Goal: Check status: Check status

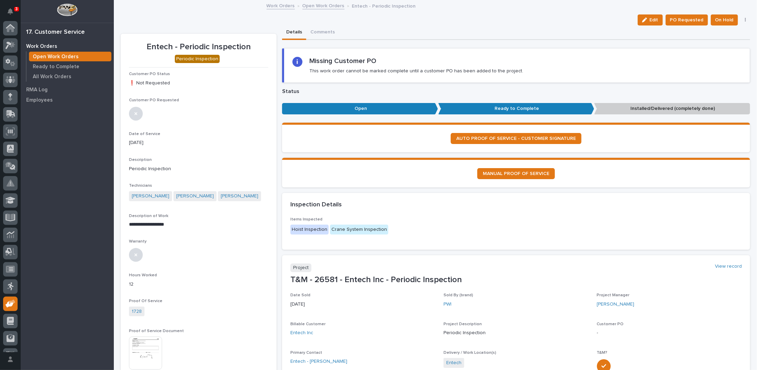
scroll to position [31, 0]
click at [329, 4] on link "Open Work Orders" at bounding box center [324, 5] width 42 height 8
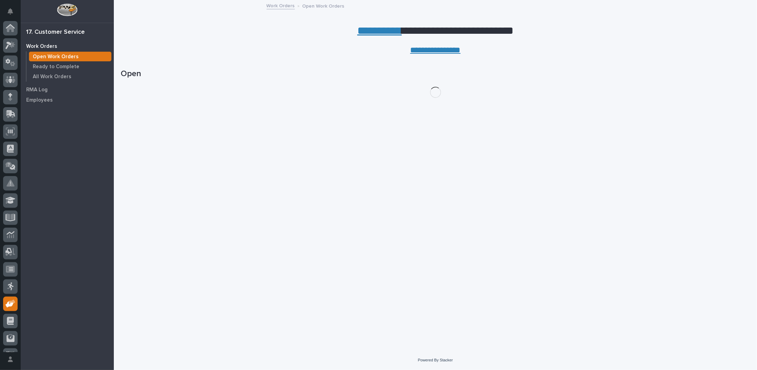
scroll to position [31, 0]
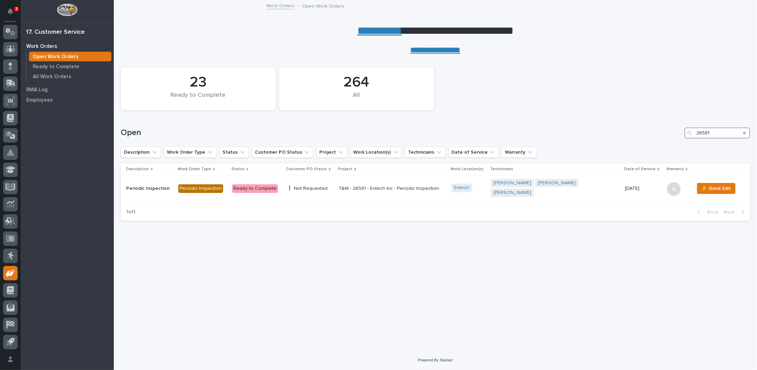
drag, startPoint x: 721, startPoint y: 132, endPoint x: 644, endPoint y: 138, distance: 76.4
click at [646, 138] on div "Open 26581" at bounding box center [436, 133] width 630 height 11
click at [745, 132] on icon "Search" at bounding box center [744, 133] width 3 height 4
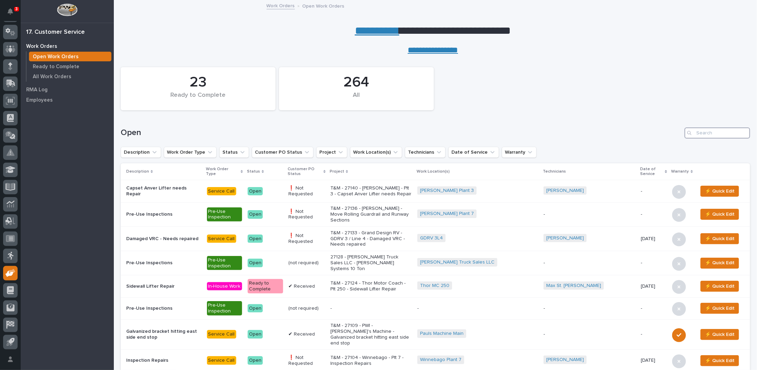
click at [710, 134] on input "Search" at bounding box center [718, 133] width 66 height 11
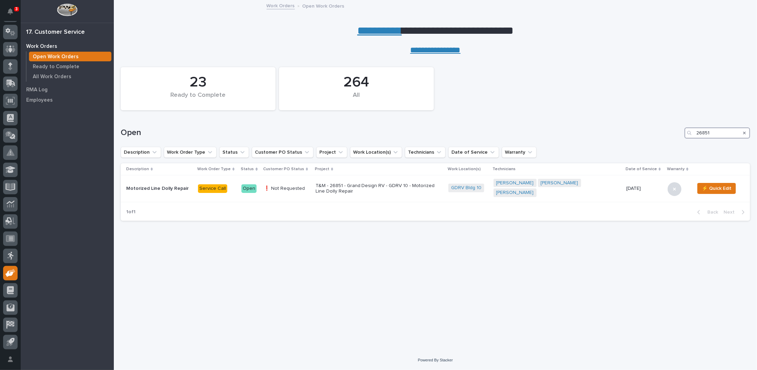
type input "26851"
click at [744, 132] on icon "Search" at bounding box center [744, 133] width 3 height 3
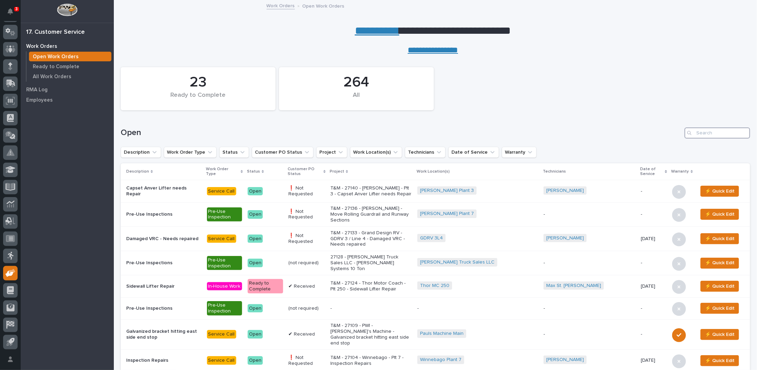
click at [698, 132] on input "Search" at bounding box center [718, 133] width 66 height 11
type input "27083"
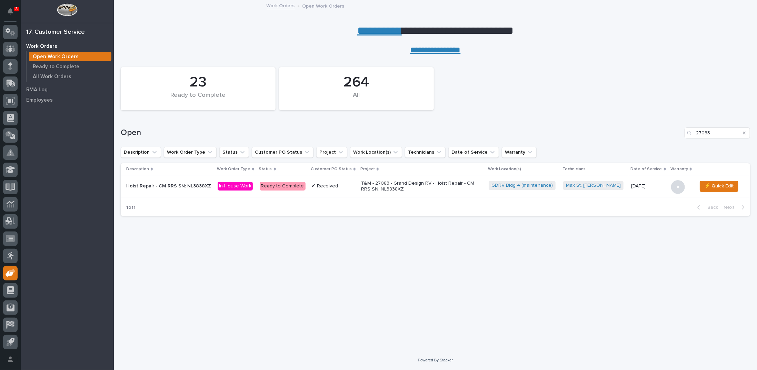
click at [437, 182] on p "T&M - 27083 - Grand Design RV - Hoist Repair - CM RRS SN: NL3838XZ" at bounding box center [421, 187] width 121 height 12
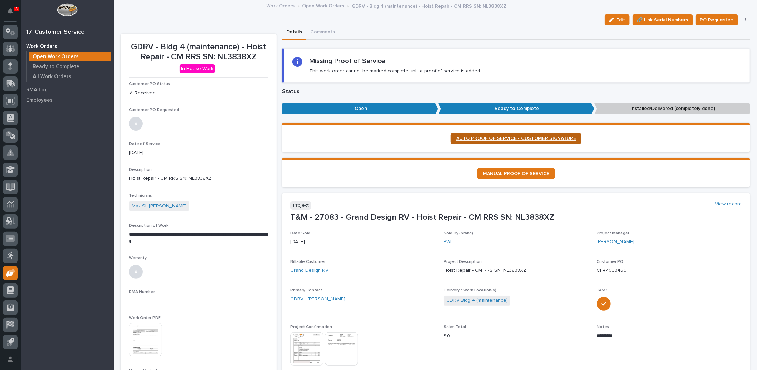
click at [489, 137] on span "AUTO PROOF OF SERVICE - CUSTOMER SIGNATURE" at bounding box center [516, 138] width 120 height 5
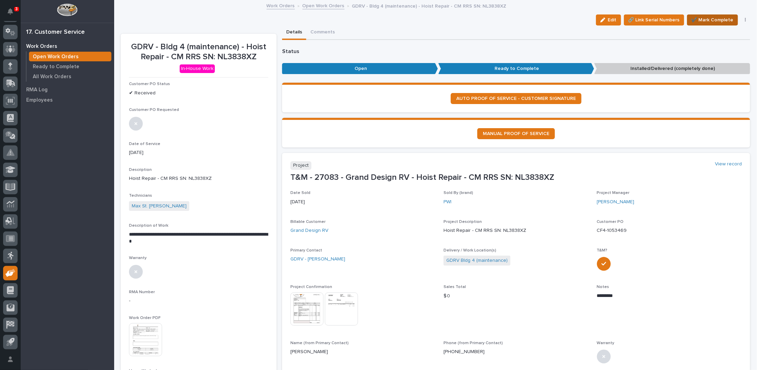
click at [708, 17] on span "✔️ Mark Complete" at bounding box center [713, 20] width 42 height 8
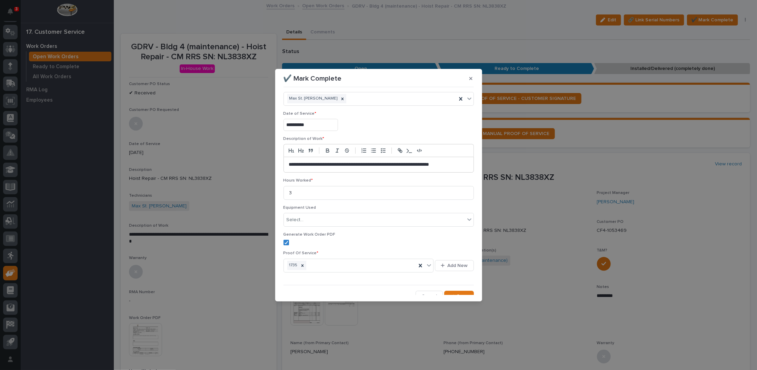
scroll to position [16, 0]
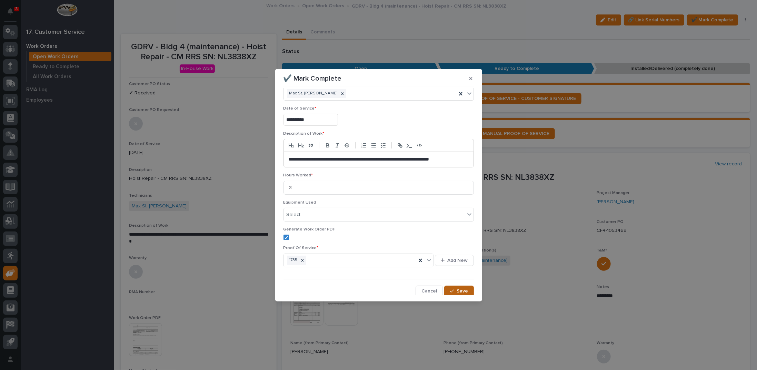
click at [450, 289] on icon "button" at bounding box center [452, 291] width 4 height 5
